Goal: Task Accomplishment & Management: Complete application form

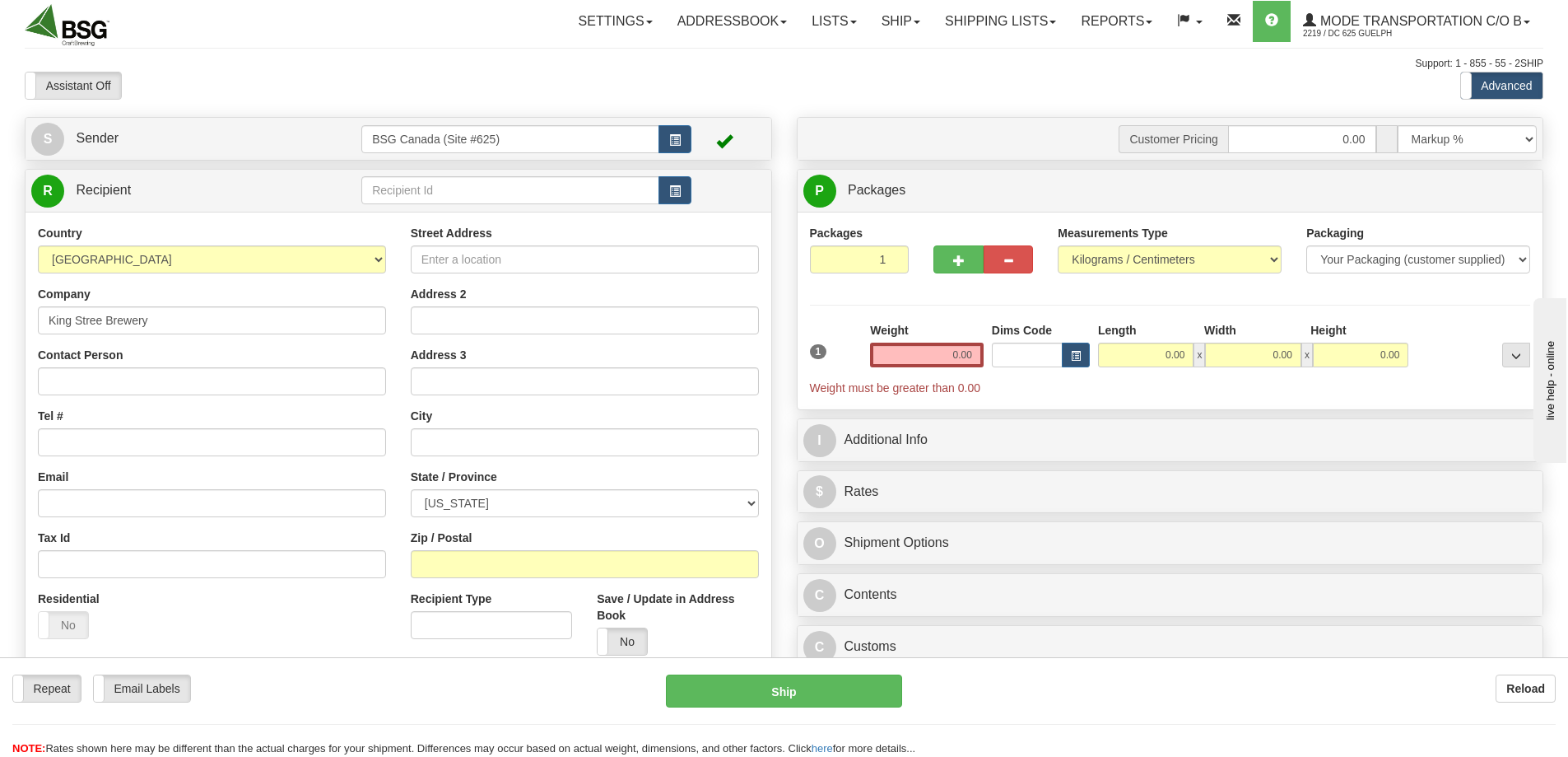
type input "King Stree Brewery"
click at [498, 197] on input "text" at bounding box center [511, 189] width 298 height 28
type input "B"
type input "[GEOGRAPHIC_DATA]"
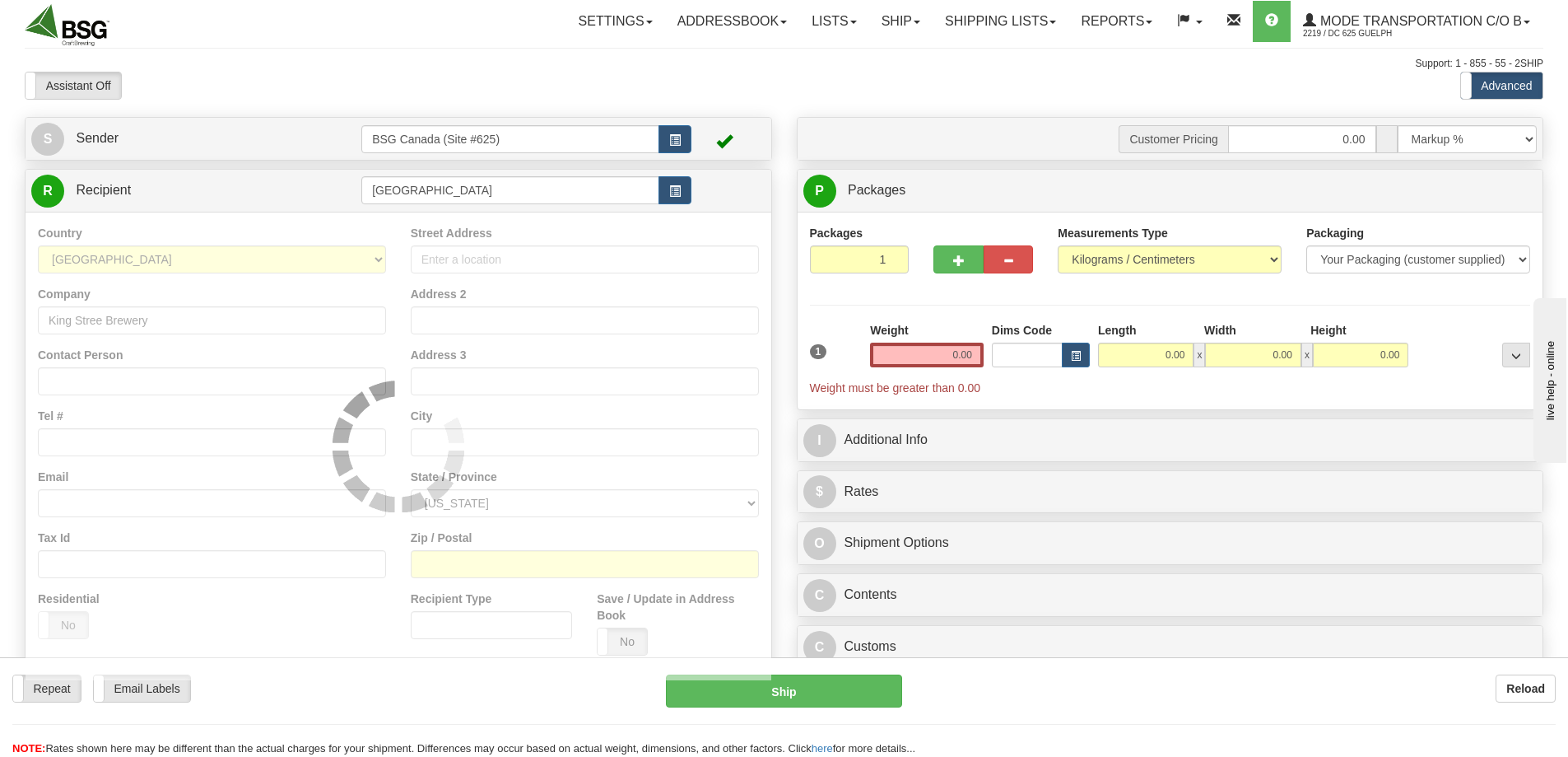
click at [131, 365] on div "Contact Person" at bounding box center [212, 371] width 348 height 48
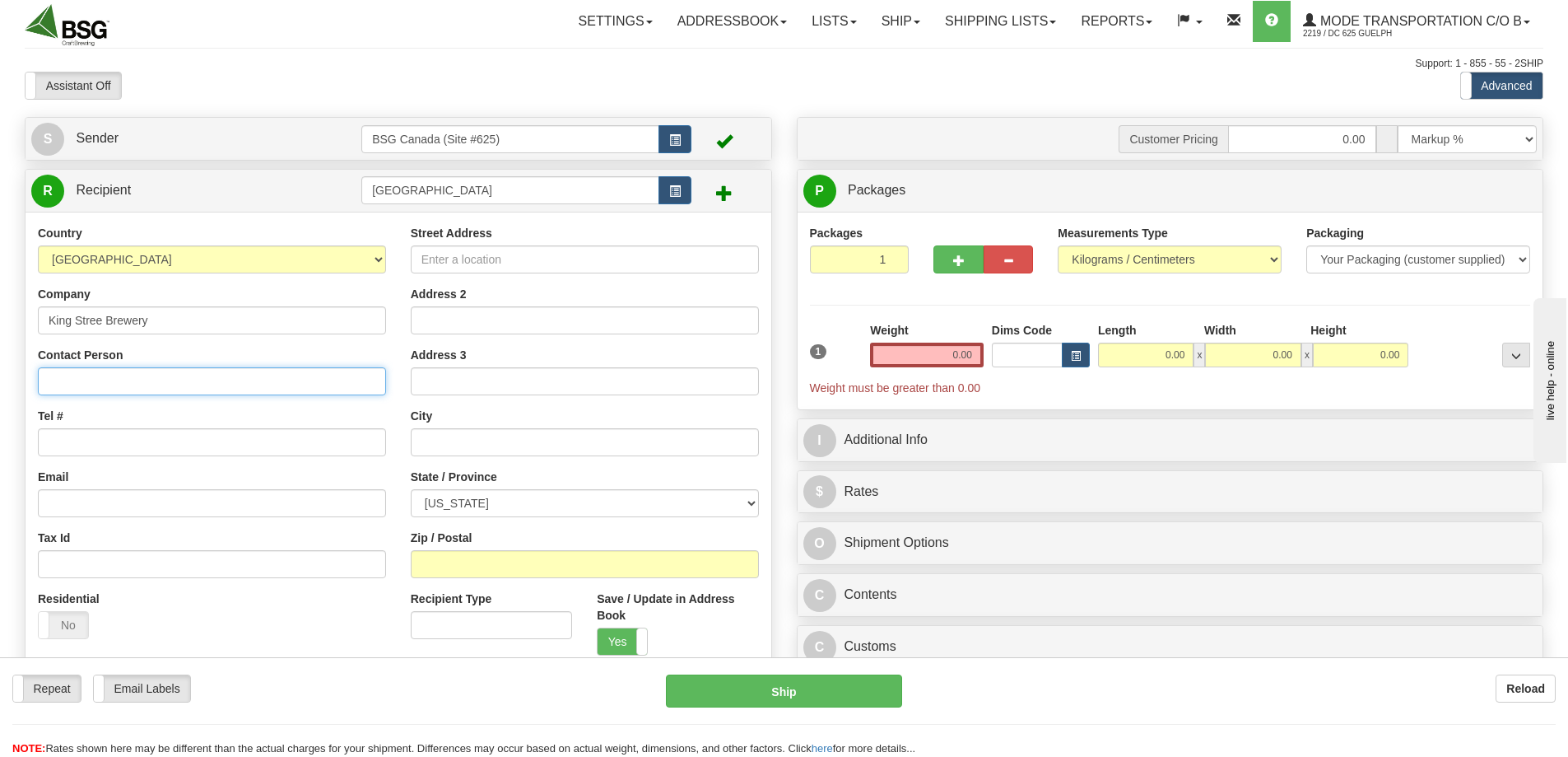
click at [129, 379] on input "Contact Person" at bounding box center [212, 381] width 348 height 28
type input "[PERSON_NAME] 9999999999"
click at [959, 265] on span "button" at bounding box center [959, 260] width 12 height 11
type input "2"
click at [941, 357] on input "0.00" at bounding box center [926, 356] width 114 height 25
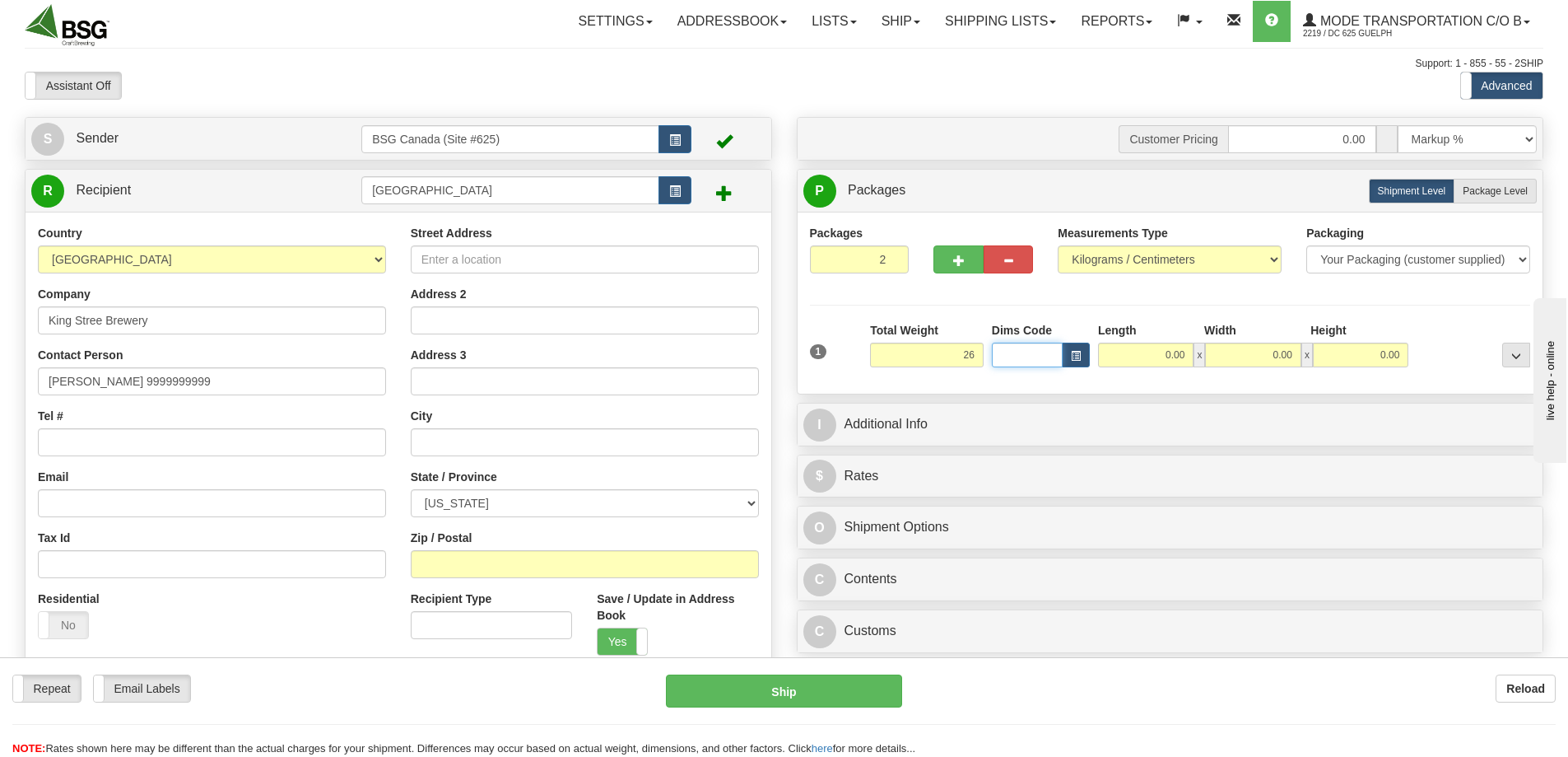
type input "26.00"
type input "30.00"
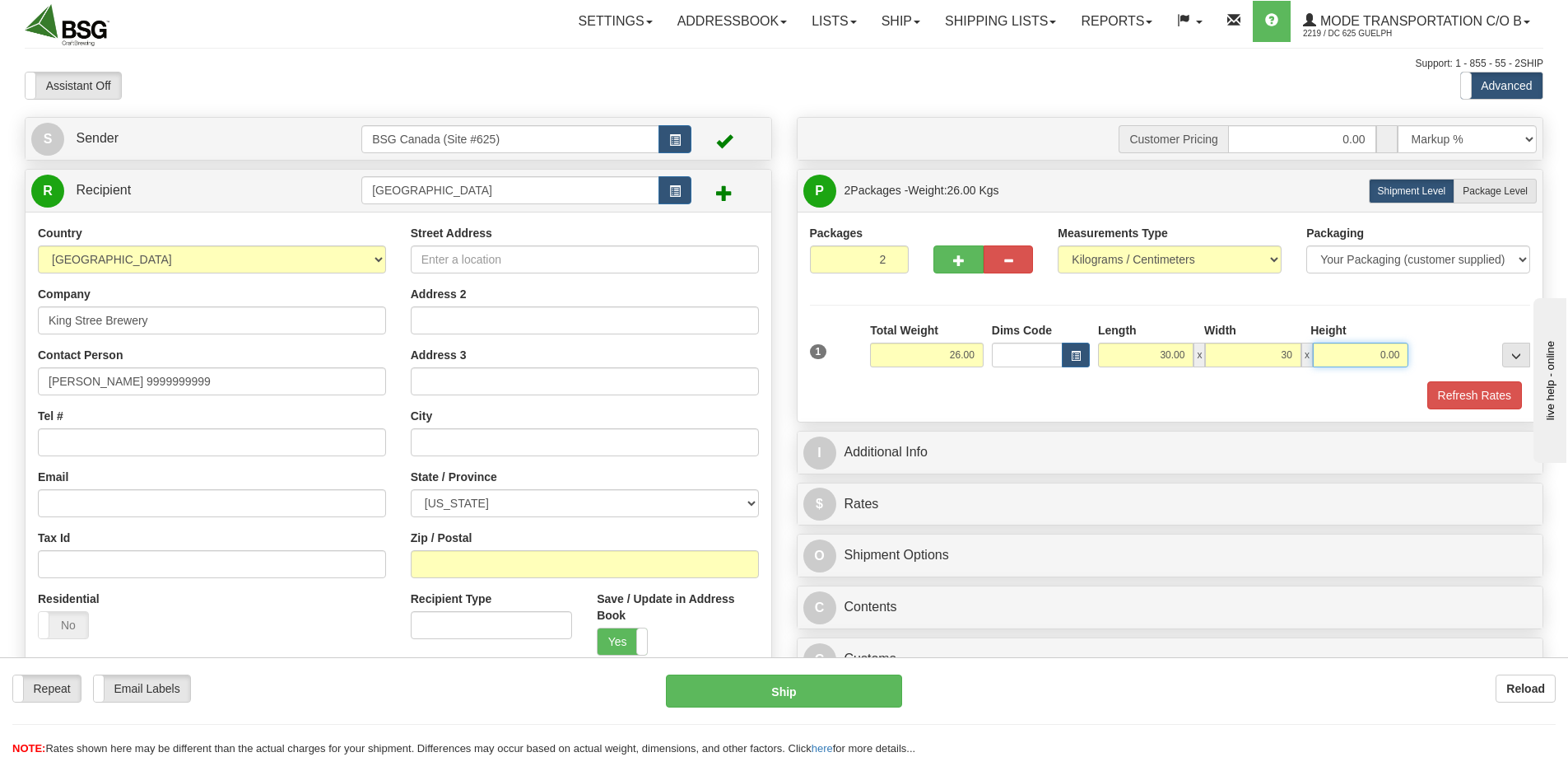
type input "30.00"
click at [145, 382] on input "[PERSON_NAME] 9999999999" at bounding box center [212, 381] width 348 height 28
type input "[PERSON_NAME]"
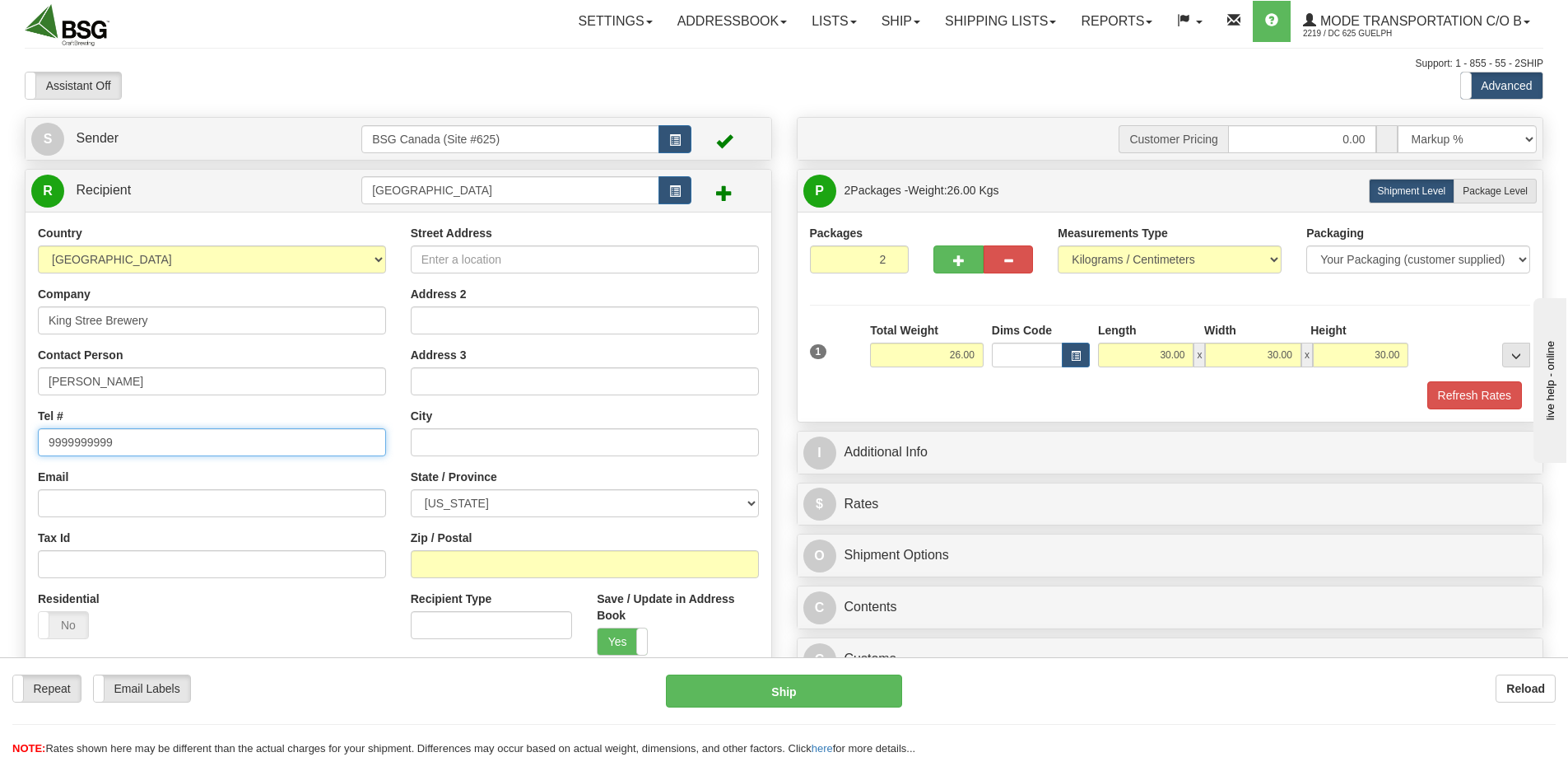
type input "9999999999"
click at [469, 251] on input "Street Address" at bounding box center [585, 259] width 348 height 28
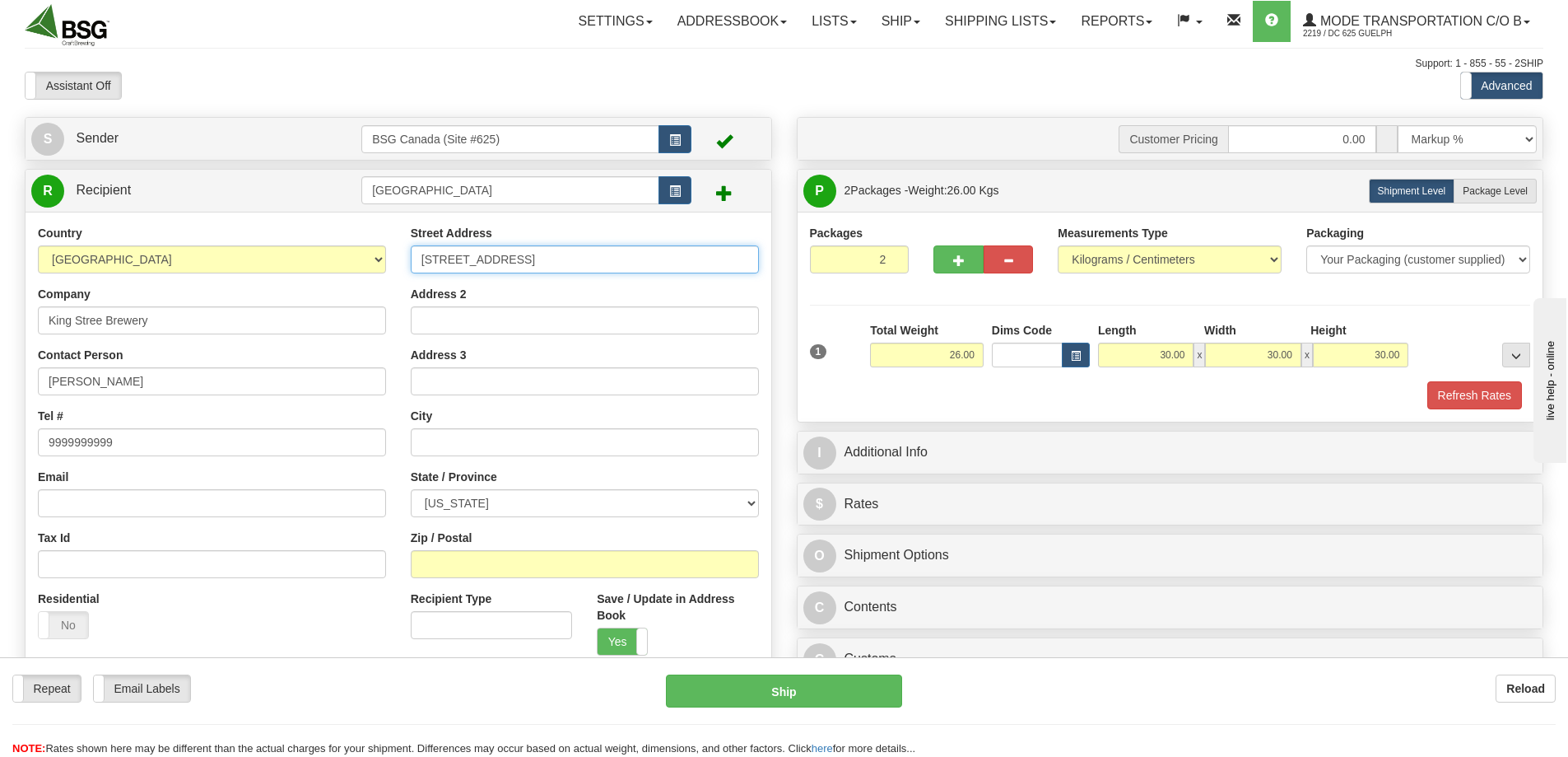
type input "[STREET_ADDRESS]"
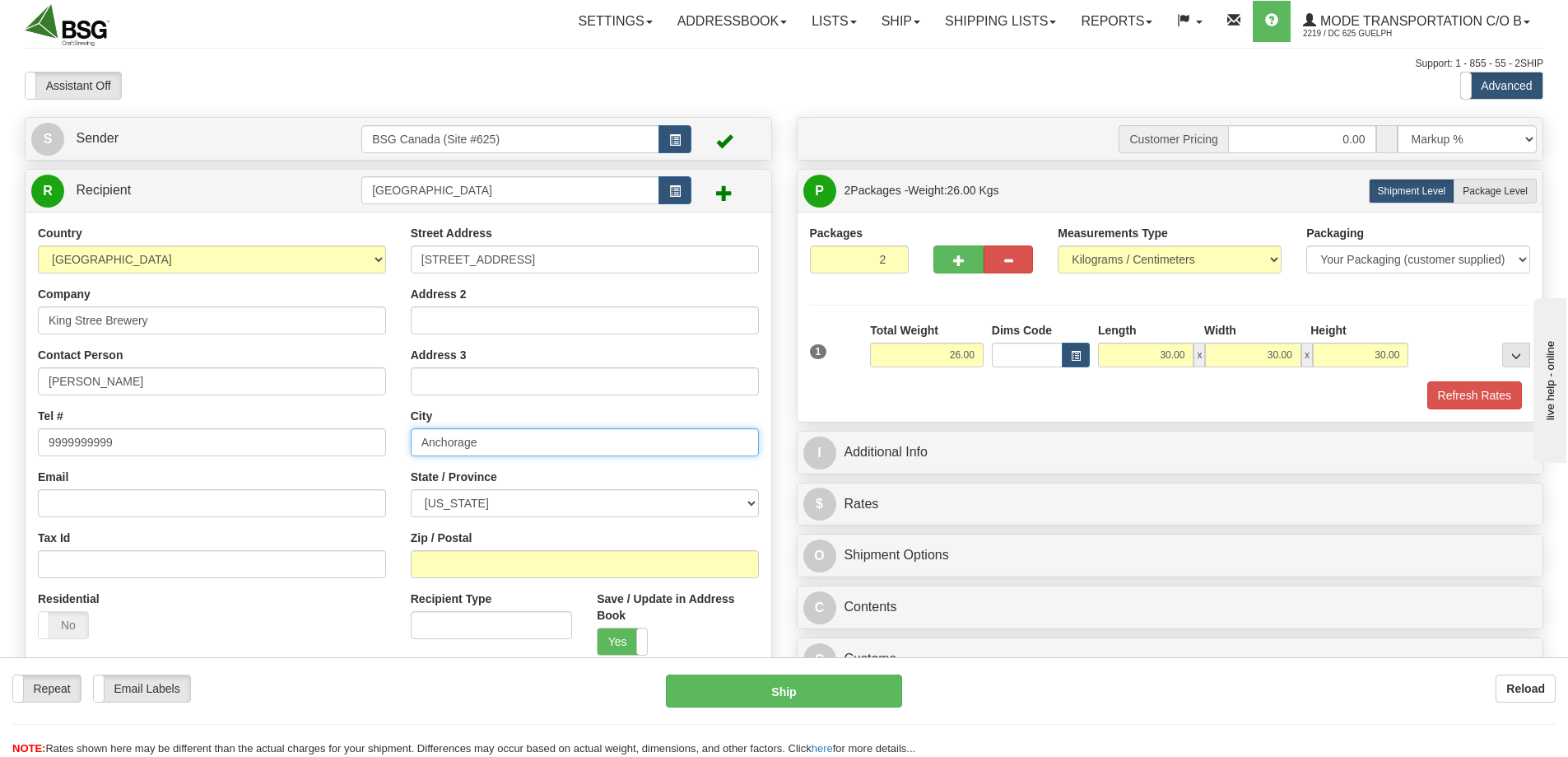
type input "Anchorage"
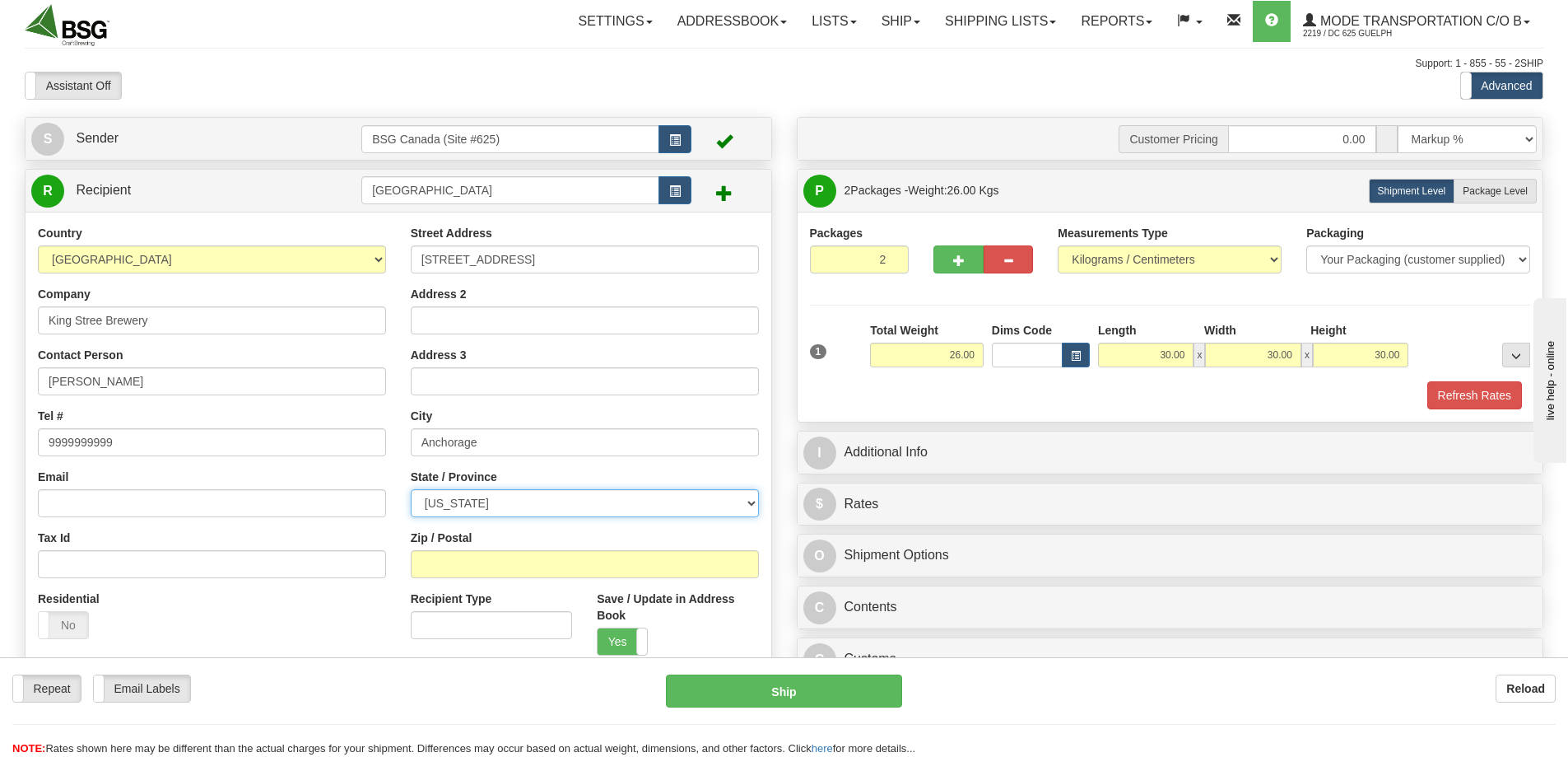
select select "AK"
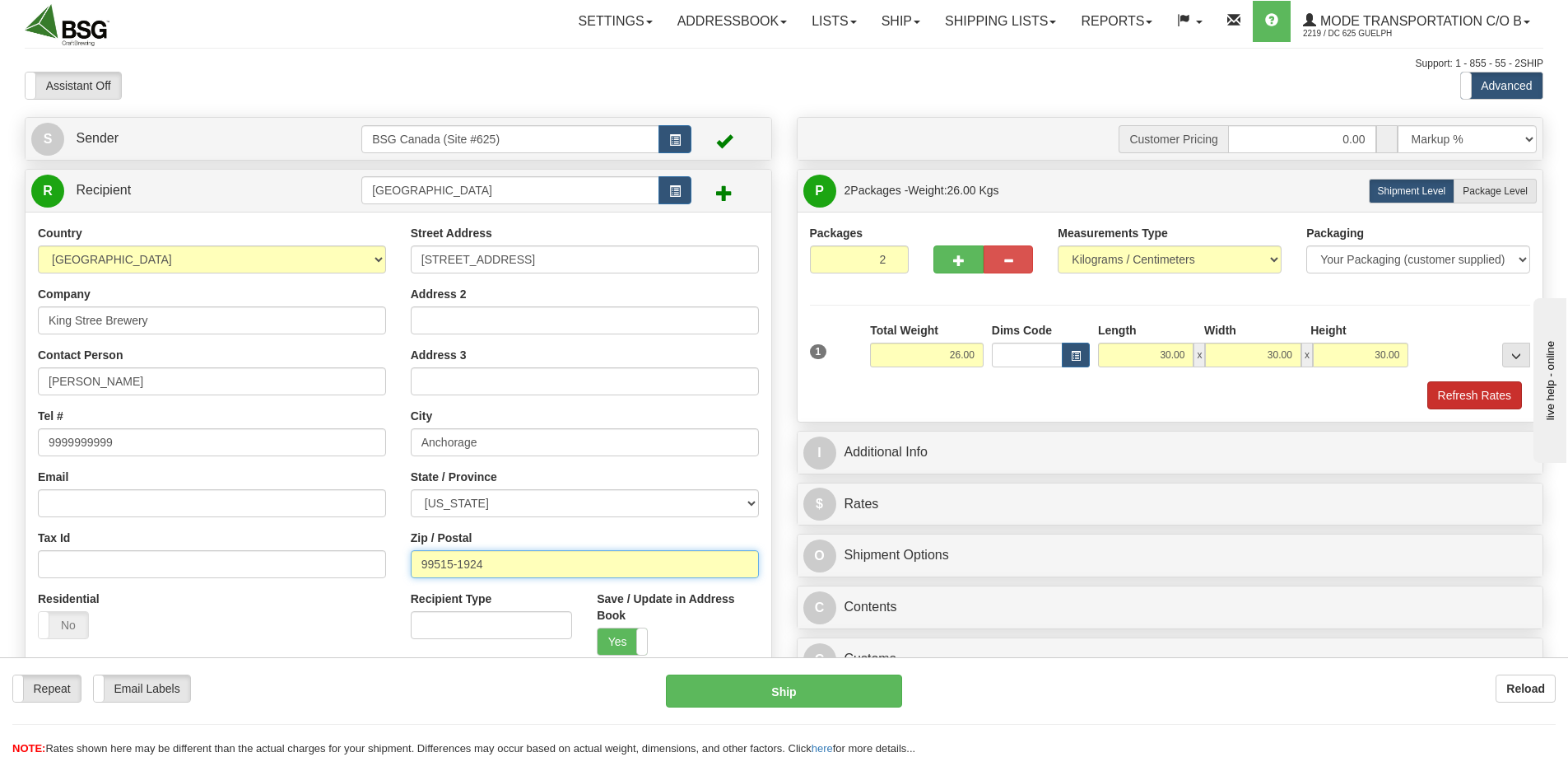
type input "99515-1924"
click at [1448, 396] on button "Refresh Rates" at bounding box center [1474, 395] width 94 height 28
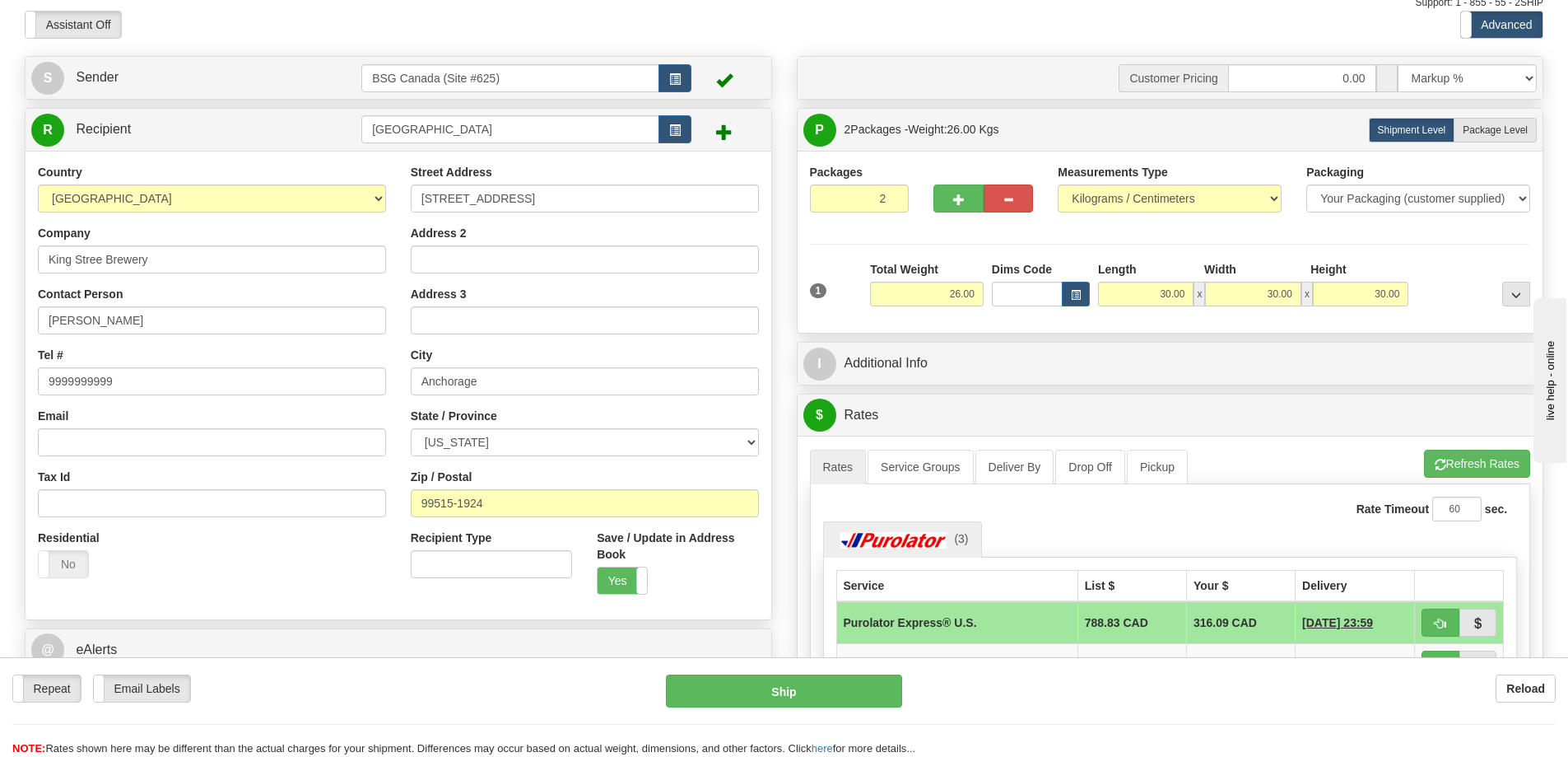
scroll to position [164, 0]
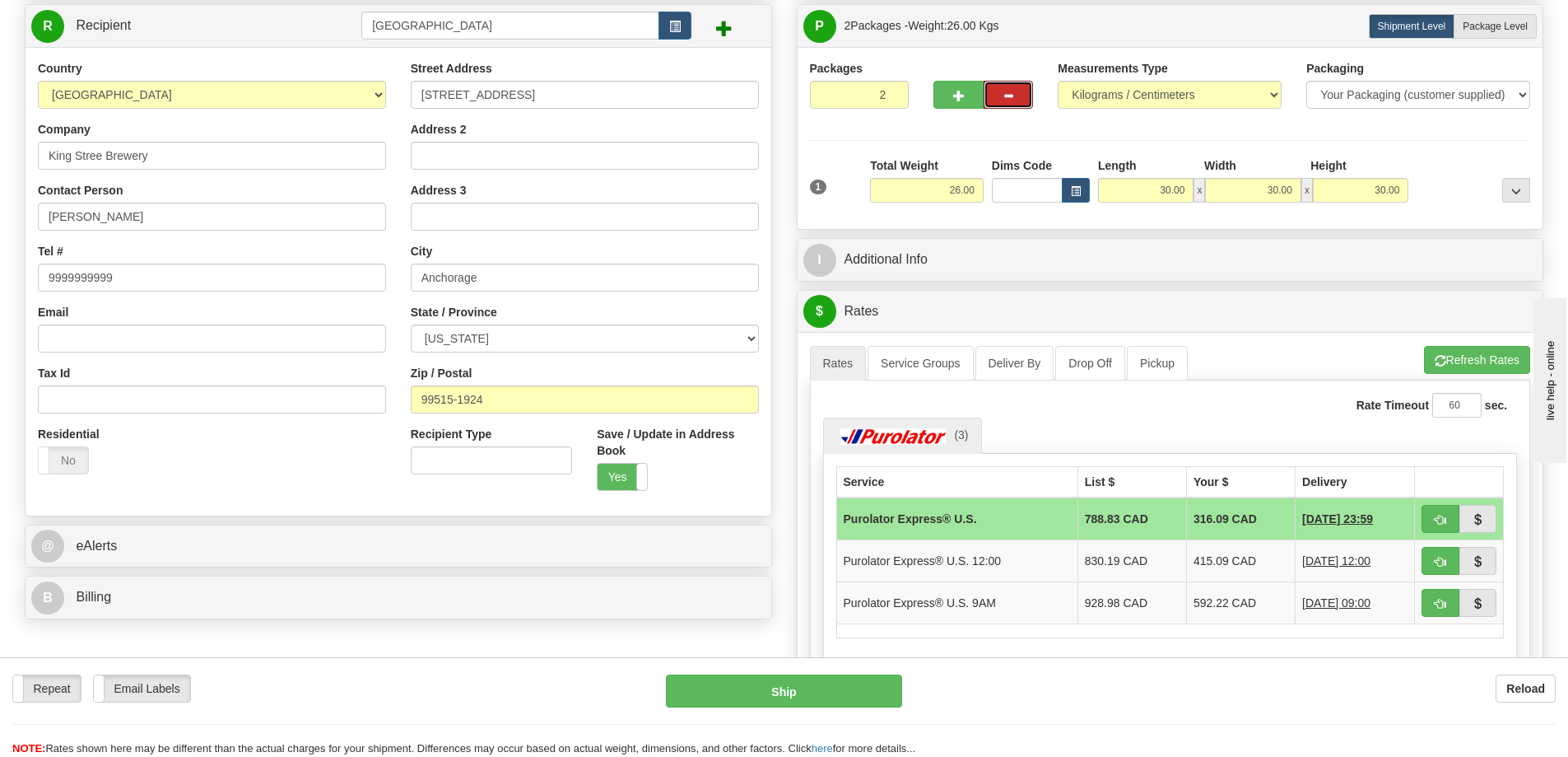
click at [1014, 92] on span "button" at bounding box center [1008, 96] width 12 height 11
type input "1"
